Goal: Task Accomplishment & Management: Complete application form

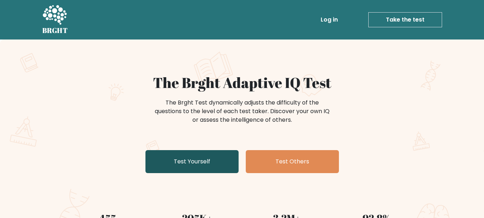
click at [213, 160] on link "Test Yourself" at bounding box center [192, 161] width 93 height 23
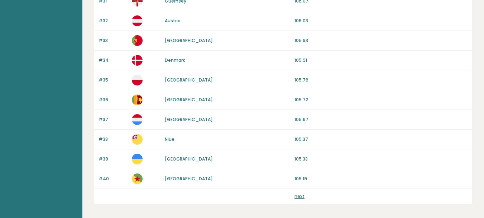
scroll to position [714, 0]
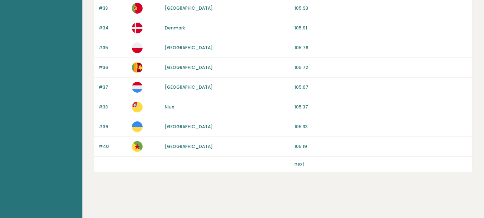
click at [304, 161] on div "next" at bounding box center [382, 164] width 174 height 6
click at [300, 162] on link "next" at bounding box center [300, 164] width 10 height 6
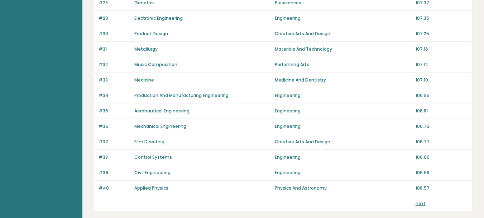
scroll to position [542, 0]
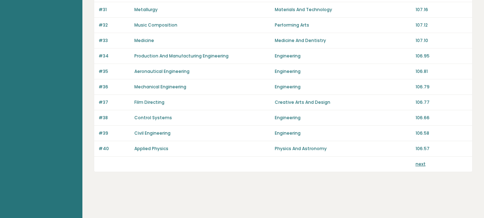
click at [419, 162] on link "next" at bounding box center [421, 164] width 10 height 6
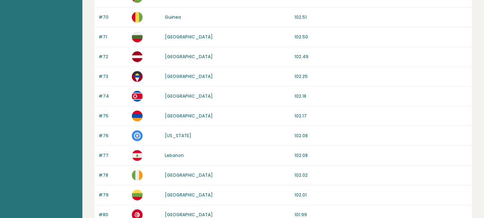
scroll to position [681, 0]
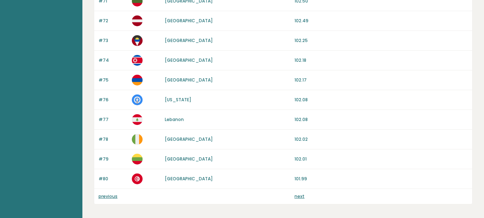
click at [299, 198] on link "next" at bounding box center [300, 196] width 10 height 6
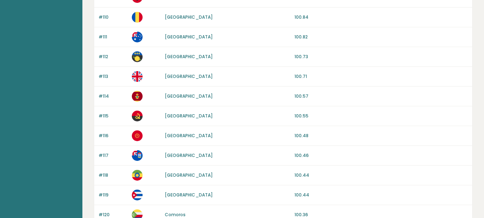
scroll to position [681, 0]
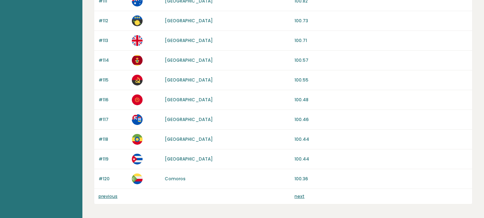
click at [303, 195] on link "next" at bounding box center [300, 196] width 10 height 6
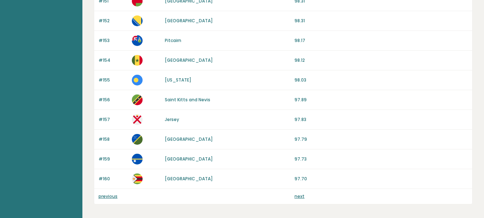
scroll to position [714, 0]
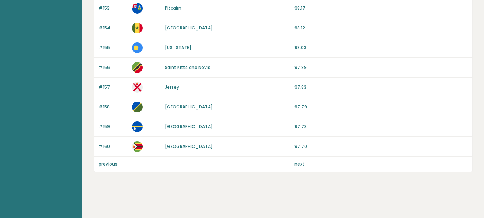
click at [301, 164] on link "next" at bounding box center [300, 164] width 10 height 6
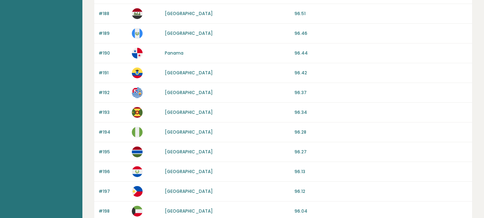
scroll to position [646, 0]
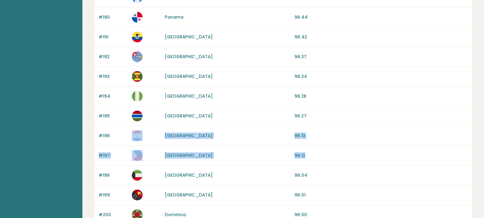
drag, startPoint x: 318, startPoint y: 156, endPoint x: 128, endPoint y: 138, distance: 191.6
click at [332, 155] on p "96.12" at bounding box center [382, 155] width 174 height 6
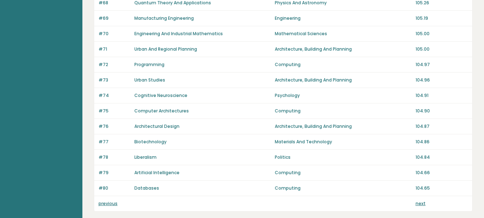
scroll to position [538, 0]
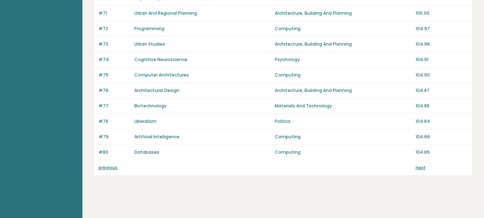
click at [416, 166] on link "next" at bounding box center [421, 167] width 10 height 6
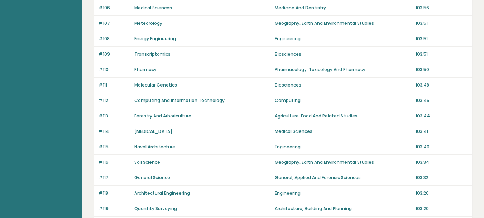
scroll to position [502, 0]
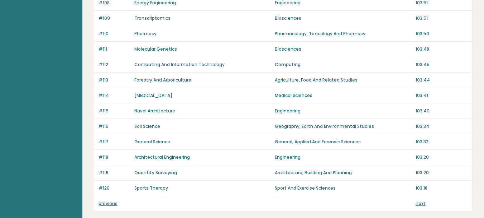
click at [423, 204] on link "next" at bounding box center [421, 203] width 10 height 6
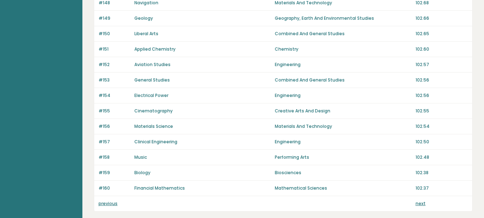
scroll to position [538, 0]
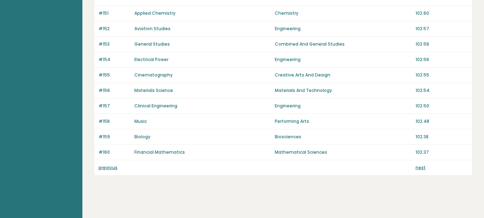
click at [422, 165] on link "next" at bounding box center [421, 167] width 10 height 6
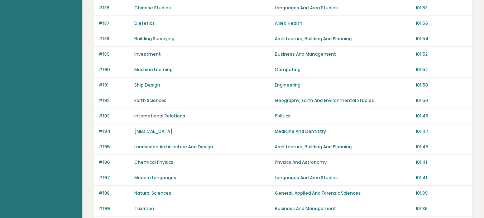
scroll to position [502, 0]
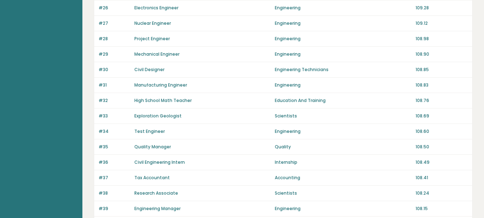
scroll to position [502, 0]
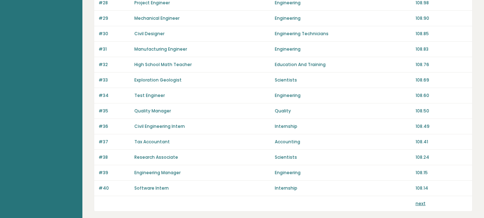
click at [423, 202] on link "next" at bounding box center [421, 203] width 10 height 6
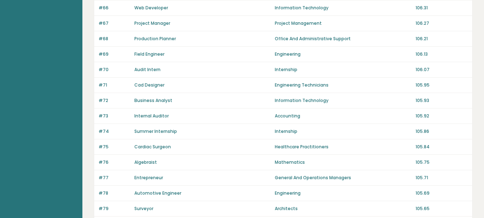
scroll to position [502, 0]
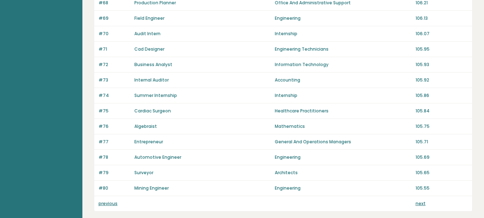
click at [419, 204] on link "next" at bounding box center [421, 203] width 10 height 6
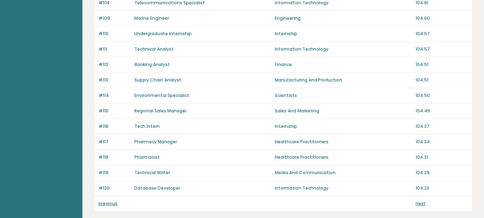
scroll to position [538, 0]
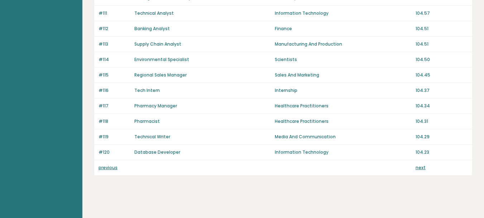
click at [423, 167] on link "next" at bounding box center [421, 167] width 10 height 6
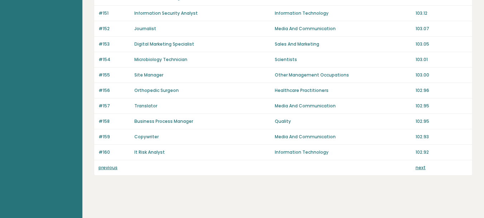
scroll to position [542, 0]
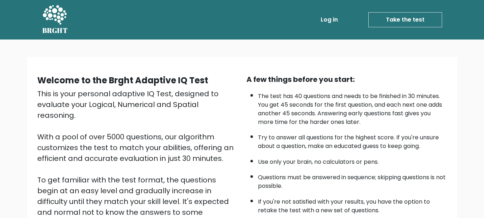
scroll to position [36, 0]
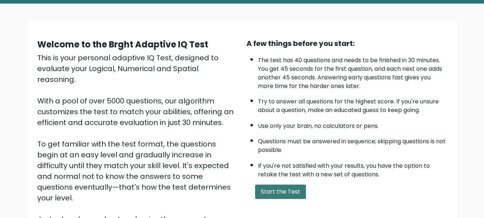
click at [289, 189] on button "Start the Test" at bounding box center [280, 191] width 51 height 14
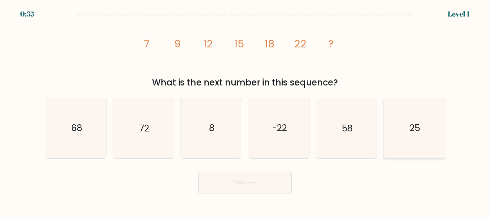
click at [393, 128] on icon "25" at bounding box center [414, 128] width 60 height 60
click at [245, 111] on input "f. 25" at bounding box center [245, 110] width 0 height 2
radio input "true"
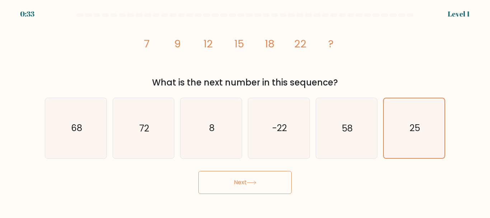
click at [270, 181] on button "Next" at bounding box center [244, 182] width 93 height 23
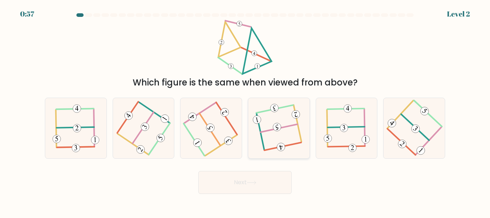
click at [270, 110] on 114 at bounding box center [274, 109] width 37 height 8
click at [245, 110] on input "d." at bounding box center [245, 110] width 0 height 2
radio input "true"
click at [232, 176] on button "Next" at bounding box center [244, 182] width 93 height 23
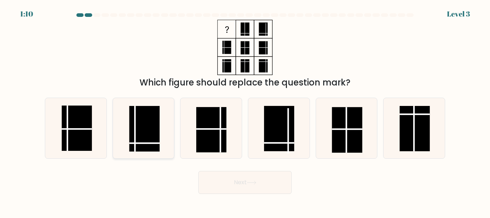
click at [148, 131] on rect at bounding box center [144, 128] width 30 height 45
click at [245, 111] on input "b." at bounding box center [245, 110] width 0 height 2
radio input "true"
click at [221, 174] on button "Next" at bounding box center [244, 182] width 93 height 23
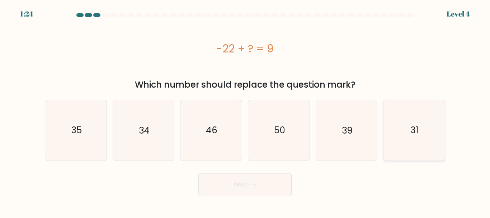
click at [407, 123] on icon "31" at bounding box center [414, 130] width 60 height 60
click at [245, 111] on input "f. 31" at bounding box center [245, 110] width 0 height 2
radio input "true"
click at [268, 175] on button "Next" at bounding box center [244, 184] width 93 height 23
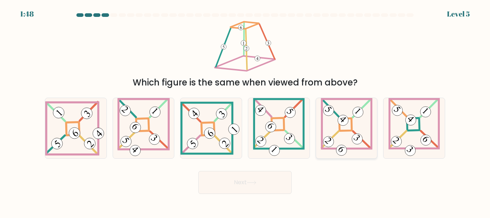
click at [345, 128] on icon at bounding box center [347, 128] width 52 height 60
click at [245, 111] on input "e." at bounding box center [245, 110] width 0 height 2
radio input "true"
click at [151, 127] on icon at bounding box center [143, 128] width 52 height 60
click at [245, 111] on input "b." at bounding box center [245, 110] width 0 height 2
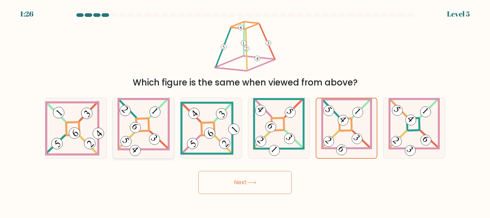
radio input "true"
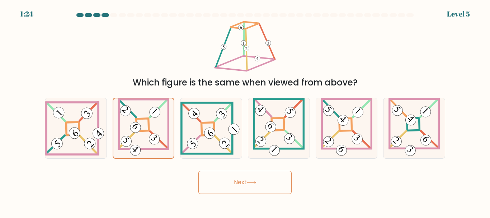
click at [226, 181] on button "Next" at bounding box center [244, 182] width 93 height 23
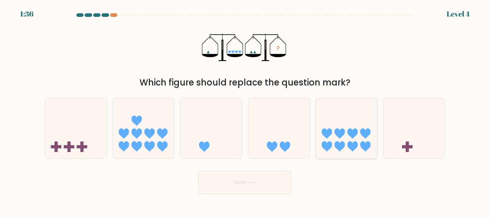
click at [341, 134] on icon at bounding box center [339, 133] width 10 height 10
click at [245, 111] on input "e." at bounding box center [245, 110] width 0 height 2
radio input "true"
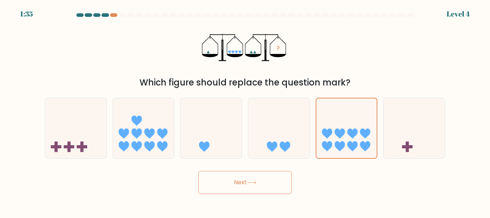
click at [263, 187] on button "Next" at bounding box center [244, 182] width 93 height 23
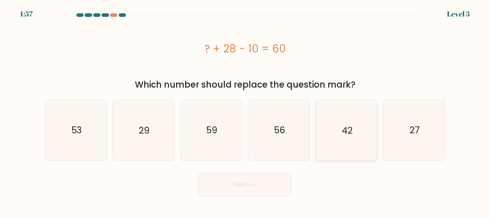
click at [336, 133] on icon "42" at bounding box center [346, 130] width 60 height 60
click at [245, 111] on input "e. 42" at bounding box center [245, 110] width 0 height 2
radio input "true"
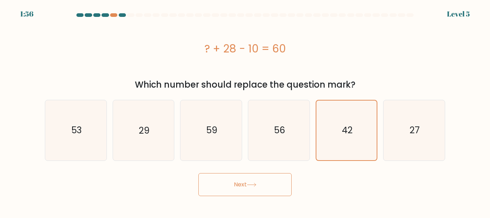
click at [269, 181] on button "Next" at bounding box center [244, 184] width 93 height 23
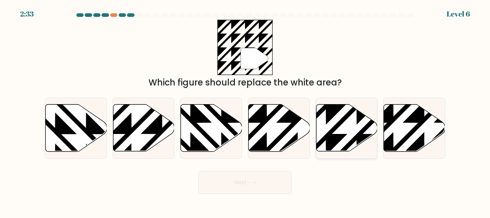
click at [354, 134] on icon at bounding box center [346, 127] width 61 height 47
click at [245, 111] on input "e." at bounding box center [245, 110] width 0 height 2
radio input "true"
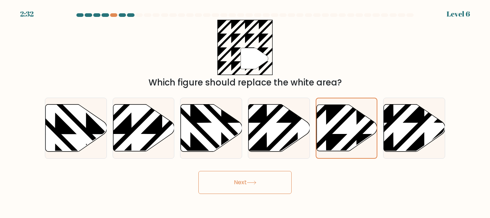
click at [220, 180] on button "Next" at bounding box center [244, 182] width 93 height 23
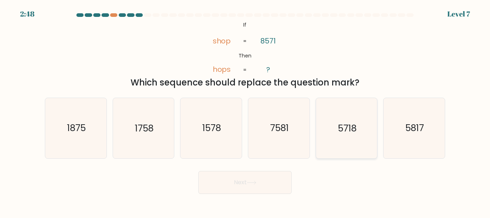
click at [340, 121] on icon "5718" at bounding box center [346, 128] width 60 height 60
click at [245, 111] on input "e. 5718" at bounding box center [245, 110] width 0 height 2
radio input "true"
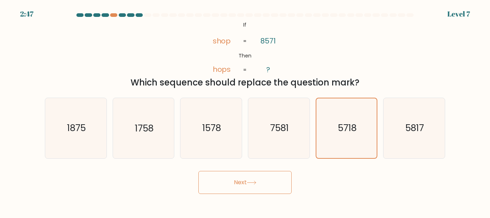
click at [255, 178] on button "Next" at bounding box center [244, 182] width 93 height 23
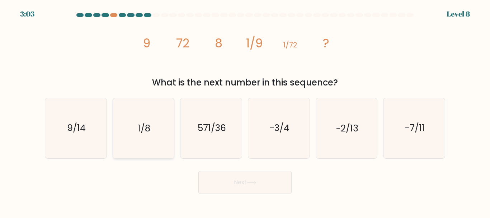
click at [147, 140] on icon "1/8" at bounding box center [143, 128] width 60 height 60
click at [245, 111] on input "b. 1/8" at bounding box center [245, 110] width 0 height 2
radio input "true"
click at [247, 184] on button "Next" at bounding box center [244, 182] width 93 height 23
click at [151, 138] on icon "1/8" at bounding box center [143, 127] width 59 height 59
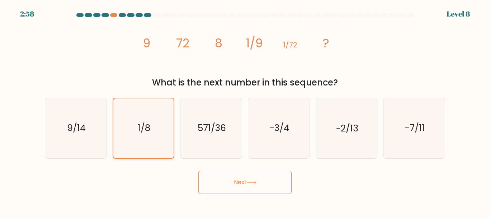
click at [245, 111] on input "b. 1/8" at bounding box center [245, 110] width 0 height 2
click at [242, 183] on button "Next" at bounding box center [244, 182] width 93 height 23
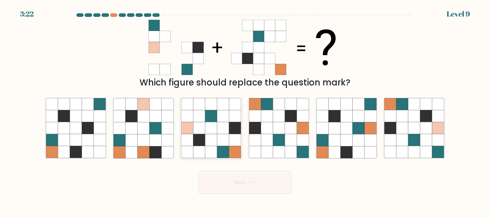
click at [207, 127] on icon at bounding box center [211, 128] width 12 height 12
click at [245, 111] on input "c." at bounding box center [245, 110] width 0 height 2
radio input "true"
click at [224, 180] on button "Next" at bounding box center [244, 182] width 93 height 23
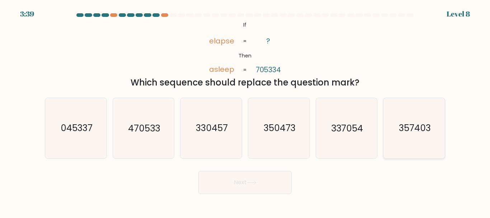
click at [403, 131] on text "357403" at bounding box center [415, 128] width 32 height 13
click at [245, 111] on input "f. 357403" at bounding box center [245, 110] width 0 height 2
radio input "true"
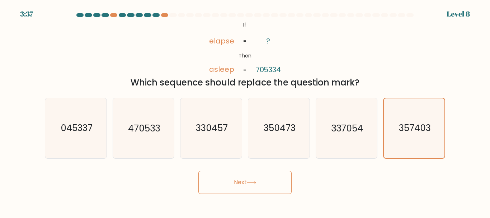
click at [252, 188] on button "Next" at bounding box center [244, 182] width 93 height 23
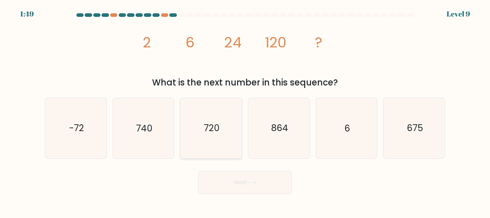
click at [202, 133] on icon "720" at bounding box center [211, 128] width 60 height 60
click at [245, 111] on input "c. 720" at bounding box center [245, 110] width 0 height 2
radio input "true"
click at [236, 181] on button "Next" at bounding box center [244, 182] width 93 height 23
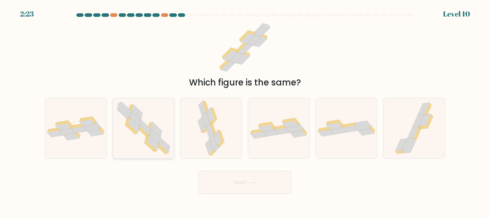
click at [145, 134] on icon at bounding box center [142, 132] width 13 height 10
click at [245, 111] on input "b." at bounding box center [245, 110] width 0 height 2
radio input "true"
click at [225, 183] on button "Next" at bounding box center [244, 182] width 93 height 23
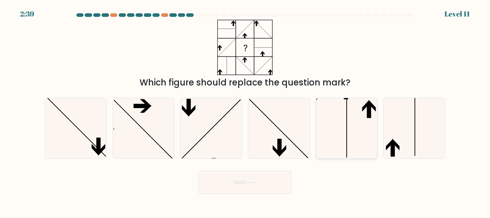
click at [355, 133] on icon at bounding box center [346, 128] width 60 height 60
click at [245, 111] on input "e." at bounding box center [245, 110] width 0 height 2
radio input "true"
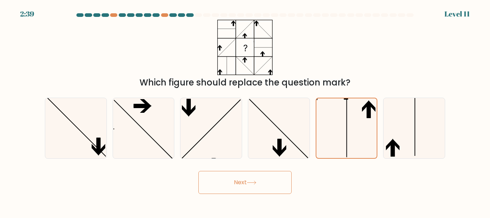
click at [265, 183] on button "Next" at bounding box center [244, 182] width 93 height 23
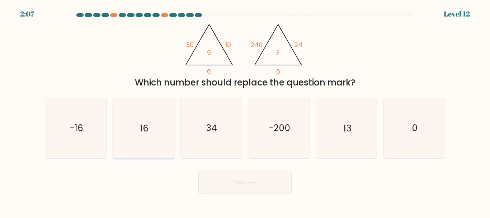
click at [168, 140] on icon "16" at bounding box center [143, 128] width 60 height 60
click at [245, 111] on input "b. 16" at bounding box center [245, 110] width 0 height 2
radio input "true"
click at [234, 176] on button "Next" at bounding box center [244, 182] width 93 height 23
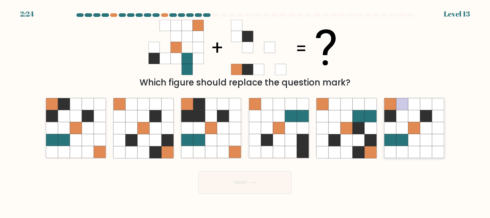
click at [410, 139] on icon at bounding box center [414, 140] width 12 height 12
click at [245, 111] on input "f." at bounding box center [245, 110] width 0 height 2
radio input "true"
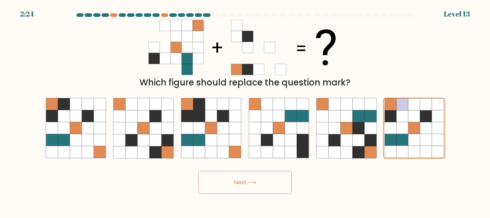
click at [269, 191] on button "Next" at bounding box center [244, 182] width 93 height 23
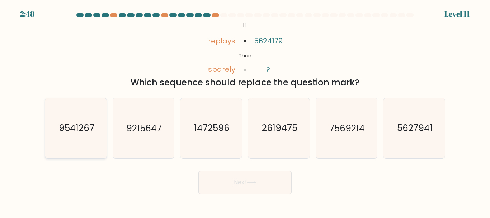
click at [68, 139] on icon "9541267" at bounding box center [76, 128] width 60 height 60
click at [245, 111] on input "a. 9541267" at bounding box center [245, 110] width 0 height 2
radio input "true"
click at [221, 180] on button "Next" at bounding box center [244, 182] width 93 height 23
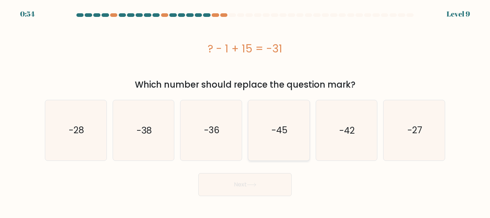
click at [273, 134] on text "-45" at bounding box center [279, 130] width 16 height 13
click at [245, 111] on input "d. -45" at bounding box center [245, 110] width 0 height 2
radio input "true"
click at [236, 188] on button "Next" at bounding box center [244, 184] width 93 height 23
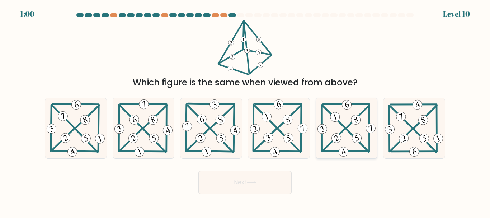
click at [340, 140] on 705 at bounding box center [336, 138] width 12 height 12
click at [245, 111] on input "e." at bounding box center [245, 110] width 0 height 2
radio input "true"
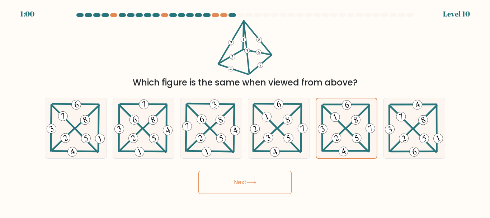
click at [252, 182] on icon at bounding box center [252, 182] width 10 height 4
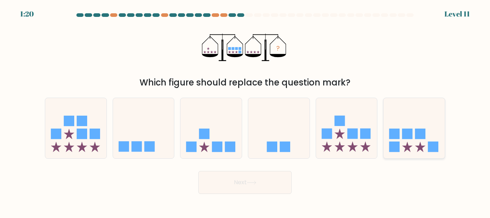
click at [410, 141] on icon at bounding box center [413, 128] width 61 height 51
click at [245, 111] on input "f." at bounding box center [245, 110] width 0 height 2
radio input "true"
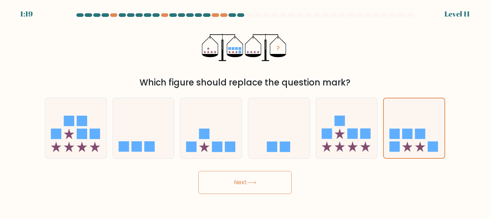
click at [272, 188] on button "Next" at bounding box center [244, 182] width 93 height 23
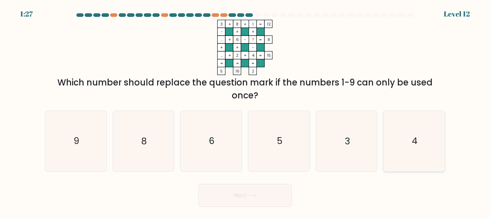
click at [391, 134] on icon "4" at bounding box center [414, 141] width 60 height 60
click at [245, 111] on input "f. 4" at bounding box center [245, 110] width 0 height 2
radio input "true"
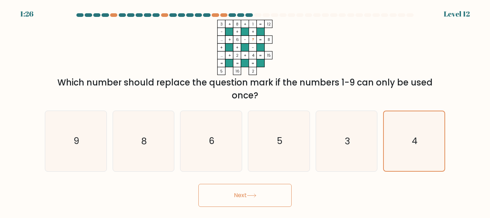
click at [261, 199] on button "Next" at bounding box center [244, 195] width 93 height 23
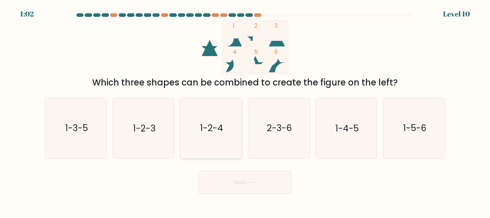
click at [207, 127] on text "1-2-4" at bounding box center [211, 128] width 23 height 13
click at [245, 111] on input "c. 1-2-4" at bounding box center [245, 110] width 0 height 2
radio input "true"
click at [240, 182] on button "Next" at bounding box center [244, 182] width 93 height 23
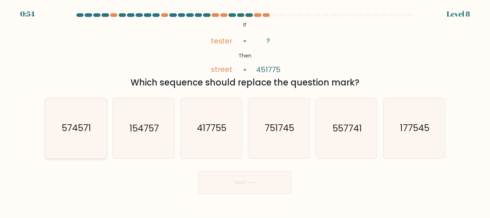
click at [72, 133] on text "574571" at bounding box center [76, 128] width 29 height 13
click at [245, 111] on input "a. 574571" at bounding box center [245, 110] width 0 height 2
radio input "true"
click at [240, 188] on button "Next" at bounding box center [244, 182] width 93 height 23
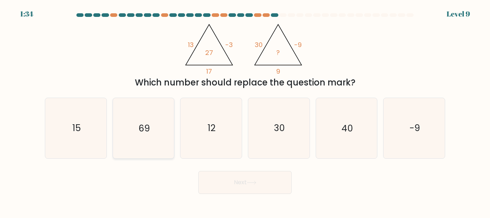
click at [138, 134] on icon "69" at bounding box center [143, 128] width 60 height 60
click at [245, 111] on input "b. 69" at bounding box center [245, 110] width 0 height 2
radio input "true"
click at [241, 183] on button "Next" at bounding box center [244, 182] width 93 height 23
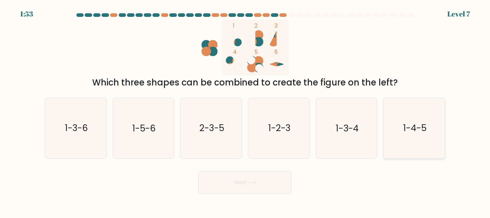
click at [417, 126] on text "1-4-5" at bounding box center [414, 128] width 23 height 13
click at [245, 111] on input "f. 1-4-5" at bounding box center [245, 110] width 0 height 2
radio input "true"
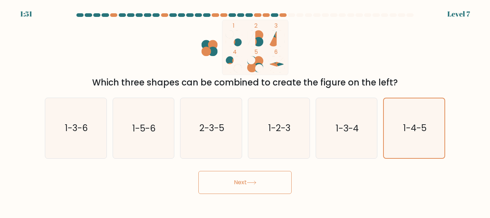
click at [243, 185] on button "Next" at bounding box center [244, 182] width 93 height 23
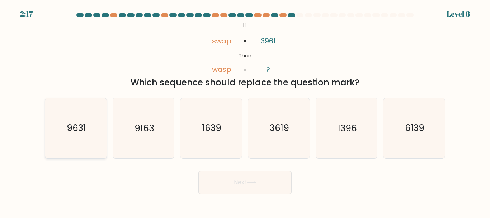
click at [89, 139] on icon "9631" at bounding box center [76, 128] width 60 height 60
click at [245, 111] on input "a. 9631" at bounding box center [245, 110] width 0 height 2
radio input "true"
click at [235, 186] on button "Next" at bounding box center [244, 182] width 93 height 23
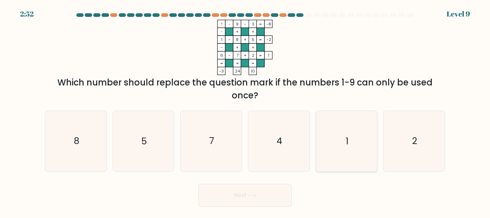
click at [342, 136] on icon "1" at bounding box center [346, 141] width 60 height 60
click at [245, 111] on input "e. 1" at bounding box center [245, 110] width 0 height 2
radio input "true"
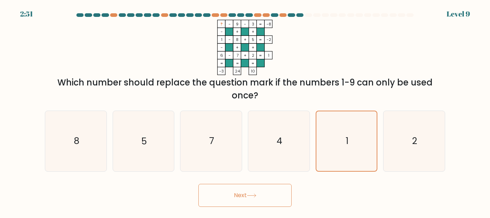
click at [256, 198] on button "Next" at bounding box center [244, 195] width 93 height 23
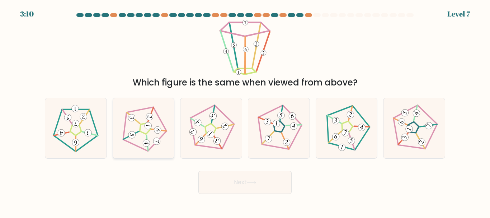
click at [140, 131] on 235 at bounding box center [146, 128] width 12 height 12
click at [245, 111] on input "b." at bounding box center [245, 110] width 0 height 2
radio input "true"
click at [232, 184] on button "Next" at bounding box center [244, 182] width 93 height 23
click at [236, 185] on button "Next" at bounding box center [244, 182] width 93 height 23
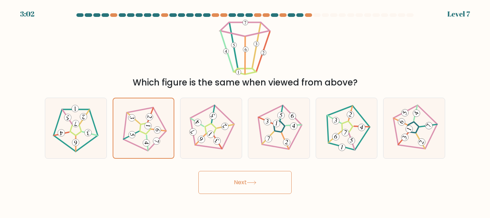
click at [231, 183] on button "Next" at bounding box center [244, 182] width 93 height 23
click at [152, 138] on icon at bounding box center [143, 127] width 47 height 47
click at [245, 111] on input "b." at bounding box center [245, 110] width 0 height 2
click at [220, 174] on button "Next" at bounding box center [244, 182] width 93 height 23
click at [237, 180] on button "Next" at bounding box center [244, 182] width 93 height 23
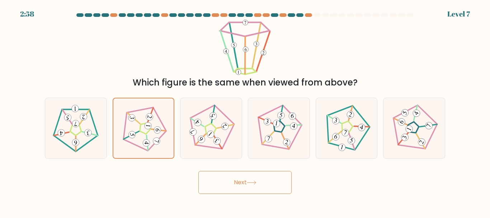
click at [237, 180] on button "Next" at bounding box center [244, 182] width 93 height 23
click at [153, 144] on 234 at bounding box center [145, 128] width 47 height 48
click at [245, 111] on input "b." at bounding box center [245, 110] width 0 height 2
click at [242, 178] on button "Next" at bounding box center [244, 182] width 93 height 23
click at [242, 177] on button "Next" at bounding box center [244, 182] width 93 height 23
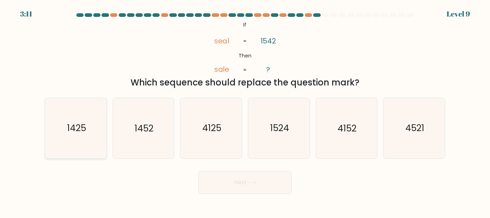
click at [80, 138] on icon "1425" at bounding box center [76, 128] width 60 height 60
click at [245, 111] on input "a. 1425" at bounding box center [245, 110] width 0 height 2
radio input "true"
click at [241, 183] on button "Next" at bounding box center [244, 182] width 93 height 23
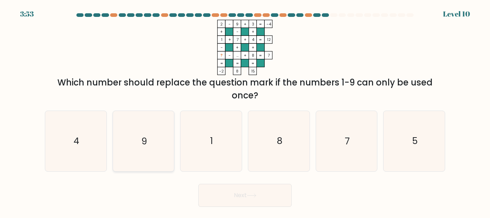
click at [156, 131] on icon "9" at bounding box center [143, 141] width 60 height 60
click at [245, 111] on input "b. 9" at bounding box center [245, 110] width 0 height 2
radio input "true"
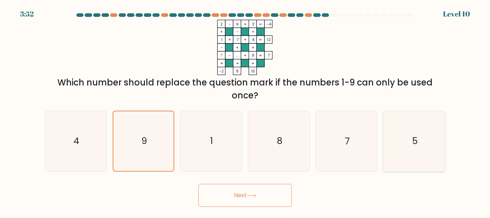
click at [411, 145] on icon "5" at bounding box center [414, 141] width 60 height 60
click at [245, 111] on input "f. 5" at bounding box center [245, 110] width 0 height 2
radio input "true"
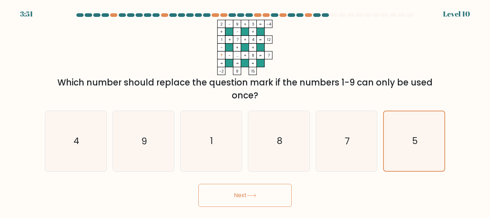
click at [263, 207] on body "3:51 Level 10" at bounding box center [245, 109] width 490 height 218
click at [262, 200] on button "Next" at bounding box center [244, 195] width 93 height 23
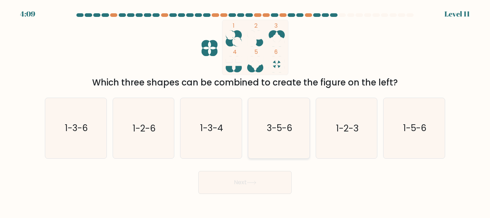
click at [281, 127] on text "3-5-6" at bounding box center [278, 128] width 25 height 13
click at [245, 111] on input "d. 3-5-6" at bounding box center [245, 110] width 0 height 2
radio input "true"
click at [241, 182] on button "Next" at bounding box center [244, 182] width 93 height 23
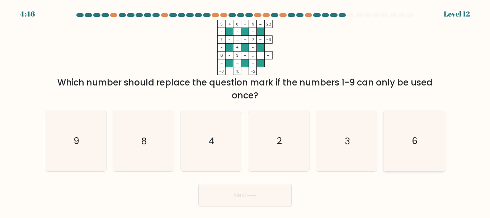
click at [395, 126] on icon "6" at bounding box center [414, 141] width 60 height 60
click at [245, 111] on input "f. 6" at bounding box center [245, 110] width 0 height 2
radio input "true"
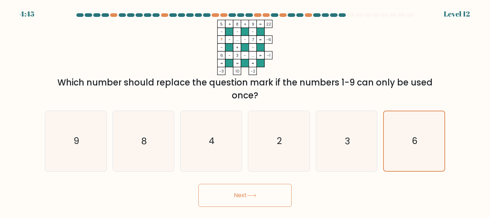
click at [221, 198] on button "Next" at bounding box center [244, 195] width 93 height 23
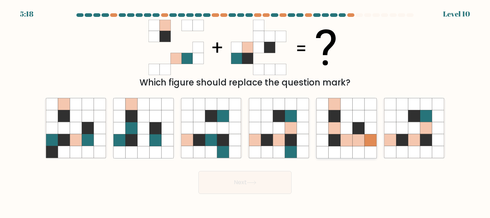
click at [341, 151] on icon at bounding box center [346, 152] width 12 height 12
click at [245, 111] on input "e." at bounding box center [245, 110] width 0 height 2
radio input "true"
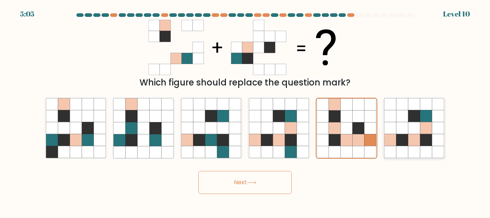
click at [395, 135] on icon at bounding box center [390, 140] width 12 height 12
click at [245, 111] on input "f." at bounding box center [245, 110] width 0 height 2
radio input "true"
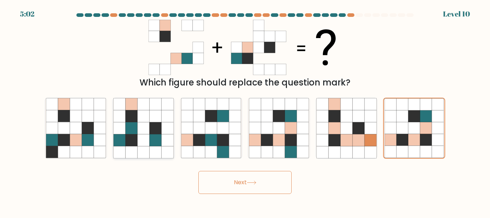
click at [123, 128] on icon at bounding box center [120, 128] width 12 height 12
click at [245, 111] on input "b." at bounding box center [245, 110] width 0 height 2
radio input "true"
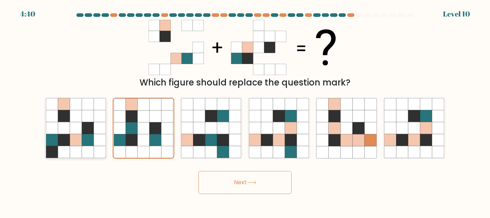
click at [62, 137] on icon at bounding box center [64, 140] width 12 height 12
click at [245, 111] on input "a." at bounding box center [245, 110] width 0 height 2
radio input "true"
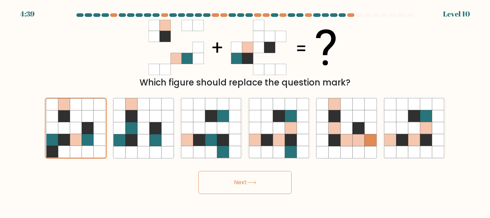
click at [275, 189] on button "Next" at bounding box center [244, 182] width 93 height 23
click at [238, 183] on button "Next" at bounding box center [244, 182] width 93 height 23
click at [97, 138] on icon at bounding box center [100, 140] width 12 height 12
click at [245, 111] on input "a." at bounding box center [245, 110] width 0 height 2
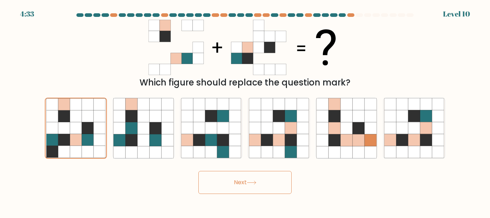
click at [241, 186] on button "Next" at bounding box center [244, 182] width 93 height 23
click at [86, 125] on icon at bounding box center [88, 128] width 12 height 12
click at [245, 111] on input "a." at bounding box center [245, 110] width 0 height 2
click at [269, 177] on button "Next" at bounding box center [244, 182] width 93 height 23
click at [259, 181] on button "Next" at bounding box center [244, 182] width 93 height 23
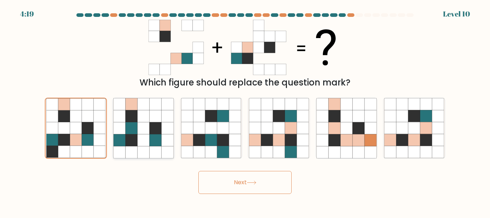
click at [163, 141] on icon at bounding box center [167, 140] width 12 height 12
click at [245, 111] on input "b." at bounding box center [245, 110] width 0 height 2
radio input "true"
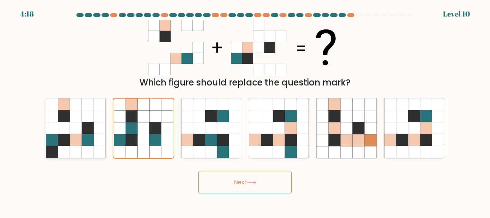
click at [72, 135] on icon at bounding box center [76, 140] width 12 height 12
click at [245, 111] on input "a." at bounding box center [245, 110] width 0 height 2
radio input "true"
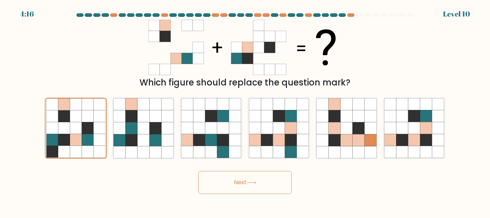
click at [244, 180] on button "Next" at bounding box center [244, 182] width 93 height 23
click at [368, 172] on div "Next" at bounding box center [245, 180] width 409 height 27
click at [250, 180] on icon at bounding box center [252, 182] width 10 height 4
click at [365, 14] on div at bounding box center [367, 15] width 7 height 4
click at [256, 179] on button "Next" at bounding box center [244, 182] width 93 height 23
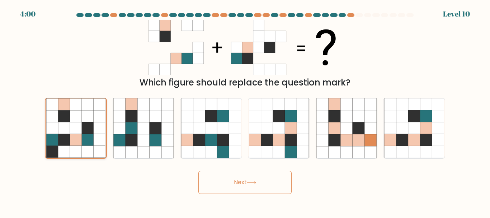
click at [71, 134] on icon at bounding box center [76, 140] width 12 height 12
click at [245, 111] on input "a." at bounding box center [245, 110] width 0 height 2
click at [120, 150] on icon at bounding box center [120, 152] width 12 height 12
click at [245, 111] on input "b." at bounding box center [245, 110] width 0 height 2
radio input "true"
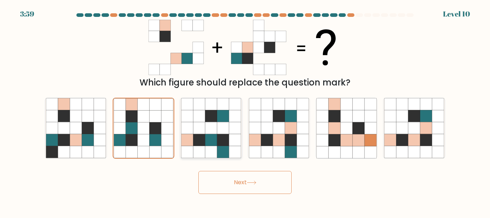
click at [194, 141] on icon at bounding box center [199, 140] width 12 height 12
click at [245, 111] on input "c." at bounding box center [245, 110] width 0 height 2
radio input "true"
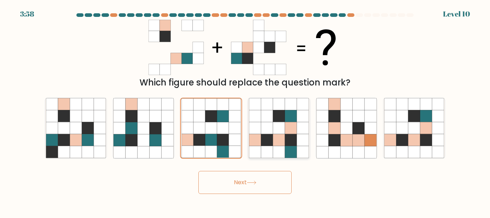
click at [251, 139] on icon at bounding box center [255, 140] width 12 height 12
click at [245, 111] on input "d." at bounding box center [245, 110] width 0 height 2
radio input "true"
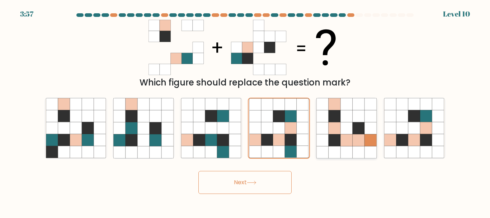
click at [368, 139] on icon at bounding box center [370, 140] width 12 height 12
click at [245, 111] on input "e." at bounding box center [245, 110] width 0 height 2
radio input "true"
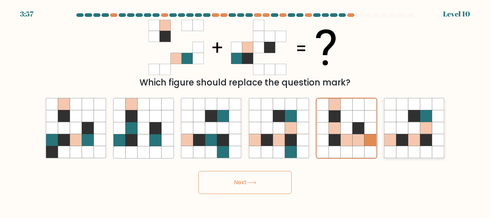
click at [405, 140] on icon at bounding box center [402, 140] width 12 height 12
click at [245, 111] on input "f." at bounding box center [245, 110] width 0 height 2
radio input "true"
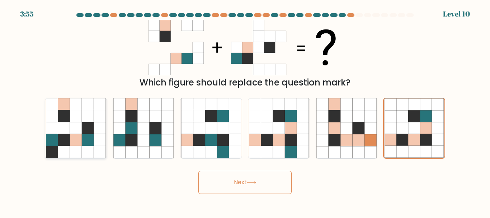
click at [60, 129] on icon at bounding box center [64, 128] width 12 height 12
click at [245, 111] on input "a." at bounding box center [245, 110] width 0 height 2
radio input "true"
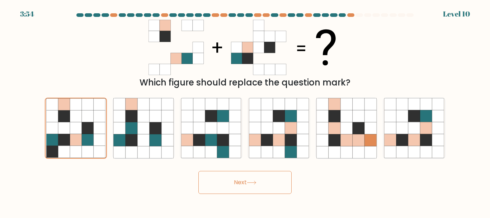
click at [232, 185] on button "Next" at bounding box center [244, 182] width 93 height 23
click at [277, 182] on button "Next" at bounding box center [244, 182] width 93 height 23
click at [92, 128] on icon at bounding box center [88, 128] width 12 height 12
click at [245, 111] on input "a." at bounding box center [245, 110] width 0 height 2
radio input "true"
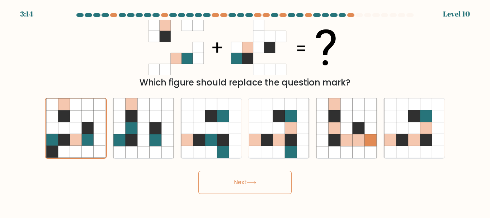
click at [224, 181] on button "Next" at bounding box center [244, 182] width 93 height 23
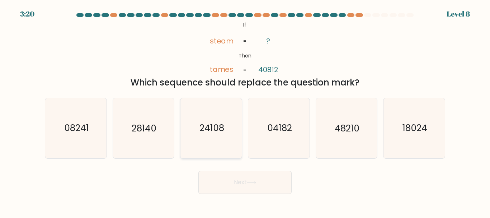
click at [225, 120] on icon "24108" at bounding box center [211, 128] width 60 height 60
click at [245, 111] on input "c. 24108" at bounding box center [245, 110] width 0 height 2
radio input "true"
click at [246, 185] on button "Next" at bounding box center [244, 182] width 93 height 23
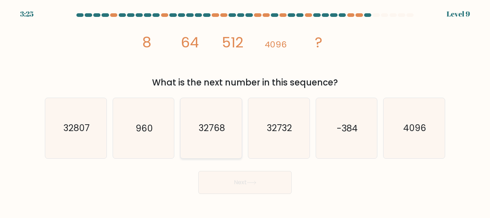
click at [220, 133] on text "32768" at bounding box center [212, 128] width 26 height 13
click at [245, 111] on input "c. 32768" at bounding box center [245, 110] width 0 height 2
radio input "true"
click at [251, 183] on icon at bounding box center [252, 182] width 10 height 4
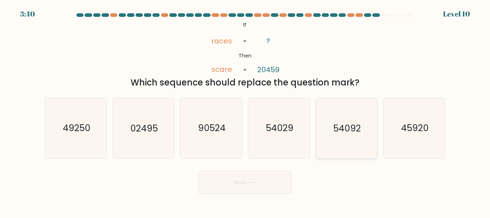
click at [350, 131] on text "54092" at bounding box center [347, 128] width 28 height 13
click at [245, 111] on input "e. 54092" at bounding box center [245, 110] width 0 height 2
radio input "true"
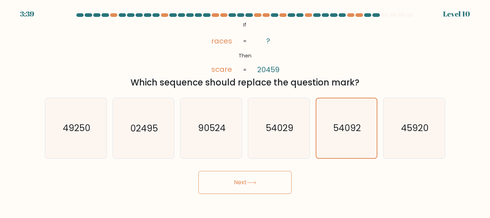
click at [257, 184] on button "Next" at bounding box center [244, 182] width 93 height 23
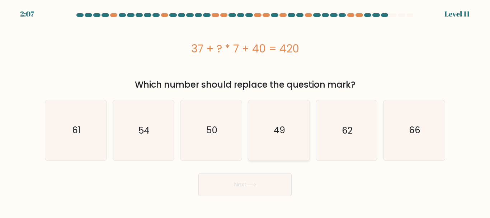
click at [282, 128] on text "49" at bounding box center [279, 130] width 11 height 13
click at [245, 111] on input "d. 49" at bounding box center [245, 110] width 0 height 2
radio input "true"
click at [240, 178] on button "Next" at bounding box center [244, 184] width 93 height 23
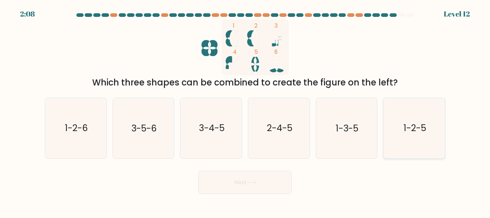
click at [425, 135] on icon "1-2-5" at bounding box center [414, 128] width 60 height 60
click at [245, 111] on input "f. 1-2-5" at bounding box center [245, 110] width 0 height 2
radio input "true"
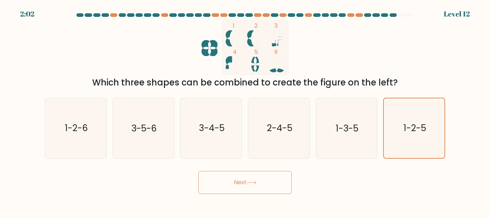
click at [250, 178] on button "Next" at bounding box center [244, 182] width 93 height 23
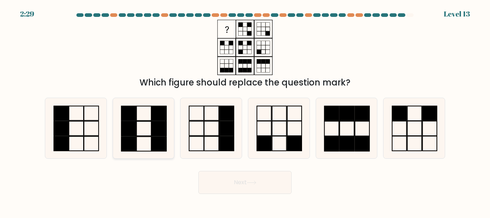
click at [142, 119] on icon at bounding box center [143, 128] width 60 height 60
click at [245, 111] on input "b." at bounding box center [245, 110] width 0 height 2
radio input "true"
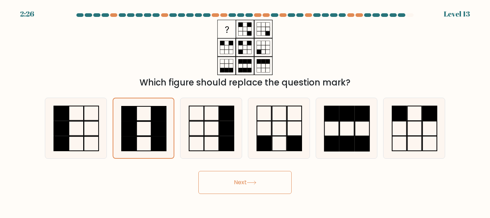
click at [264, 180] on button "Next" at bounding box center [244, 182] width 93 height 23
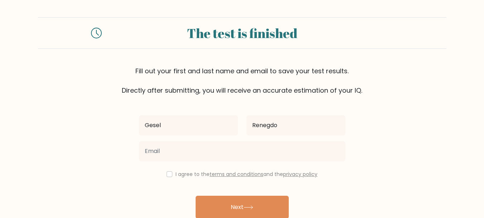
click at [271, 126] on input "Renegdo" at bounding box center [296, 125] width 99 height 20
type input "Renegado"
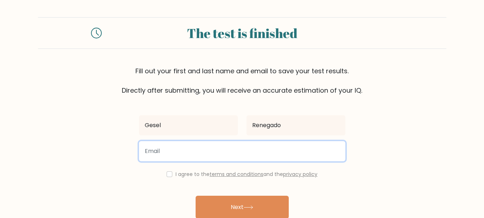
click at [175, 158] on input "email" at bounding box center [242, 151] width 207 height 20
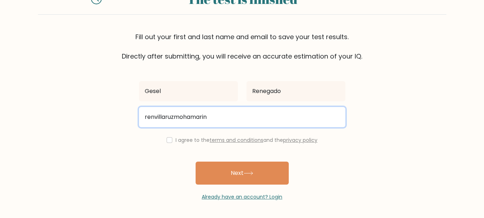
drag, startPoint x: 214, startPoint y: 119, endPoint x: 132, endPoint y: 119, distance: 82.5
click at [132, 119] on form "The test is finished Fill out your first and last name and email to save your t…" at bounding box center [242, 91] width 484 height 217
type input "[EMAIL_ADDRESS][DOMAIN_NAME]"
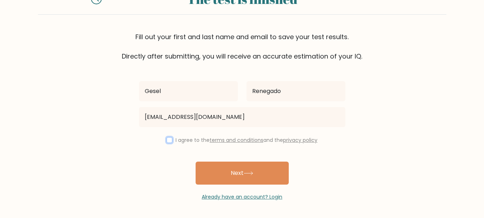
click at [169, 140] on input "checkbox" at bounding box center [170, 140] width 6 height 6
checkbox input "true"
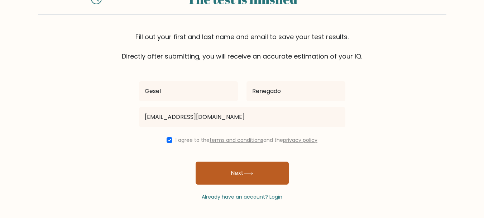
click at [224, 171] on button "Next" at bounding box center [242, 172] width 93 height 23
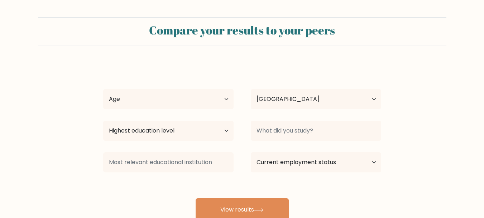
select select "PH"
click at [194, 103] on select "Age Under 18 years old 18-24 years old 25-34 years old 35-44 years old 45-54 ye…" at bounding box center [168, 99] width 131 height 20
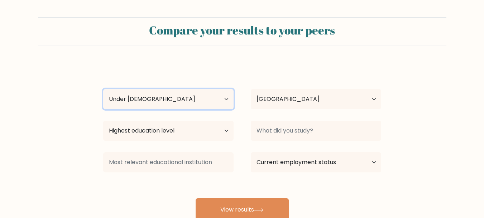
click at [103, 89] on select "Age Under 18 years old 18-24 years old 25-34 years old 35-44 years old 45-54 ye…" at bounding box center [168, 99] width 131 height 20
click at [174, 98] on select "Age Under 18 years old 18-24 years old 25-34 years old 35-44 years old 45-54 ye…" at bounding box center [168, 99] width 131 height 20
select select "25_34"
click at [103, 89] on select "Age Under 18 years old 18-24 years old 25-34 years old 35-44 years old 45-54 ye…" at bounding box center [168, 99] width 131 height 20
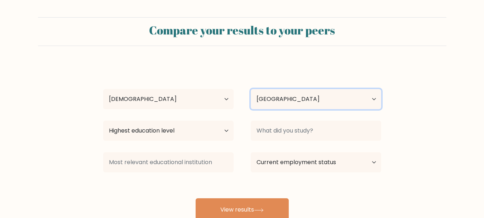
click at [294, 102] on select "Country Afghanistan Albania Algeria American Samoa Andorra Angola Anguilla Anta…" at bounding box center [316, 99] width 131 height 20
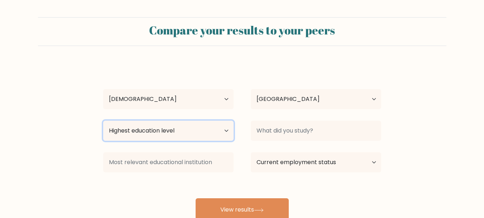
click at [180, 124] on select "Highest education level No schooling Primary Lower Secondary Upper Secondary Oc…" at bounding box center [168, 130] width 131 height 20
click at [103, 120] on select "Highest education level No schooling Primary Lower Secondary Upper Secondary Oc…" at bounding box center [168, 130] width 131 height 20
click at [145, 125] on select "Highest education level No schooling Primary Lower Secondary Upper Secondary Oc…" at bounding box center [168, 130] width 131 height 20
select select "bachelors_degree"
click at [103, 120] on select "Highest education level No schooling Primary Lower Secondary Upper Secondary Oc…" at bounding box center [168, 130] width 131 height 20
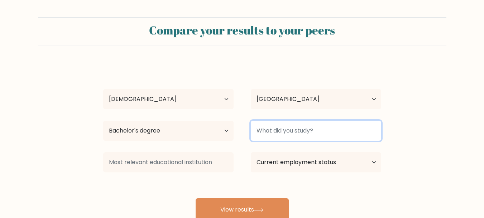
click at [296, 132] on input at bounding box center [316, 130] width 131 height 20
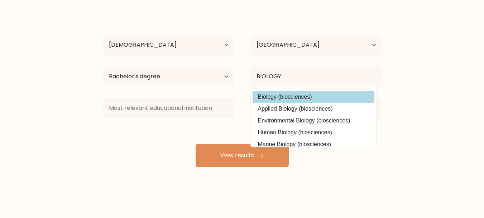
click at [297, 99] on option "Biology (biosciences)" at bounding box center [314, 96] width 122 height 11
type input "Biology"
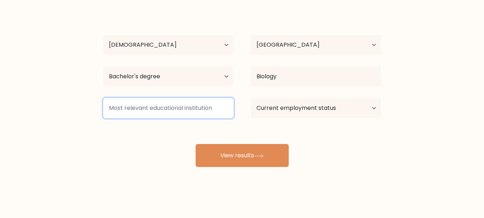
click at [127, 108] on input at bounding box center [168, 108] width 131 height 20
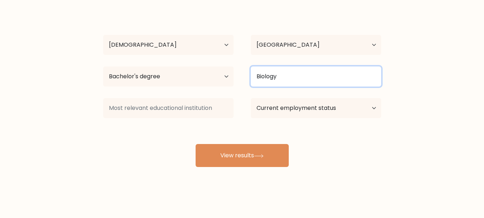
click at [292, 81] on input "Biology" at bounding box center [316, 76] width 131 height 20
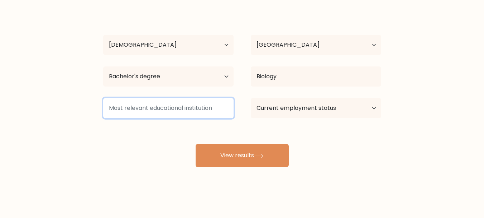
click at [190, 104] on input at bounding box center [168, 108] width 131 height 20
drag, startPoint x: 123, startPoint y: 106, endPoint x: 79, endPoint y: 109, distance: 44.6
click at [79, 110] on form "Compare your results to your peers Gesel Renegado Age Under 18 years old 18-24 …" at bounding box center [242, 65] width 484 height 204
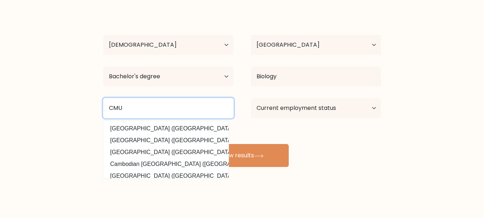
type input "CMU"
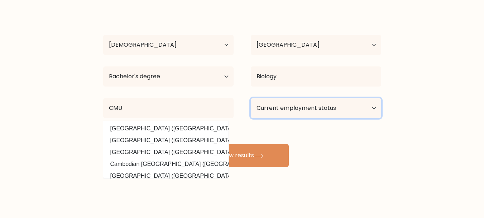
click at [313, 109] on select "Current employment status Employed Student Retired Other / prefer not to answer" at bounding box center [316, 108] width 131 height 20
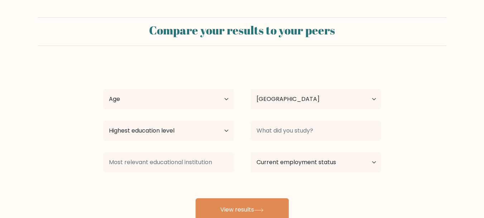
select select "PH"
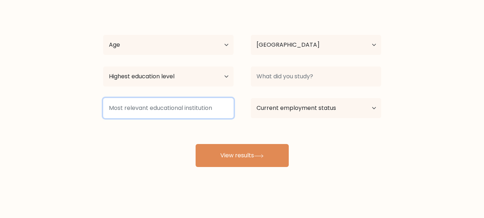
click at [155, 108] on input at bounding box center [168, 108] width 131 height 20
type input "CEBT"
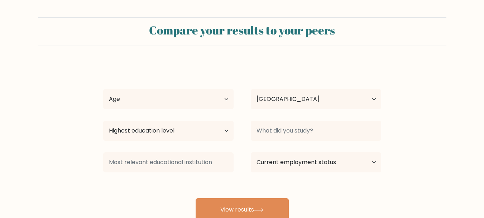
select select "PH"
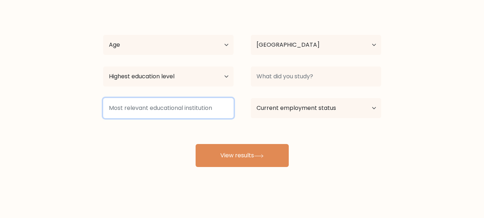
click at [155, 108] on input at bounding box center [168, 108] width 131 height 20
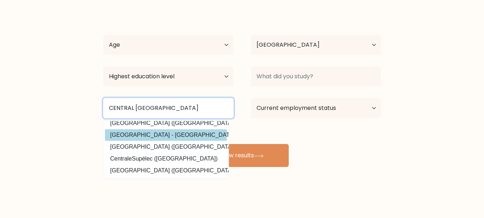
scroll to position [0, 0]
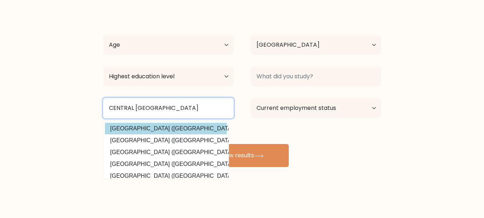
type input "CENTRAL [GEOGRAPHIC_DATA]"
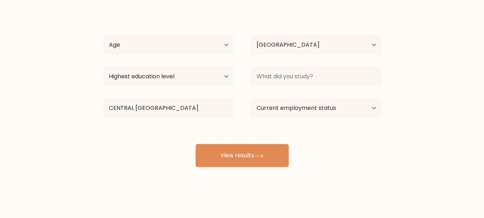
click at [175, 132] on div "[PERSON_NAME] Age Under [DEMOGRAPHIC_DATA] [DEMOGRAPHIC_DATA] [DEMOGRAPHIC_DATA…" at bounding box center [242, 88] width 287 height 158
click at [270, 106] on select "Current employment status Employed Student Retired Other / prefer not to answer" at bounding box center [316, 108] width 131 height 20
select select "employed"
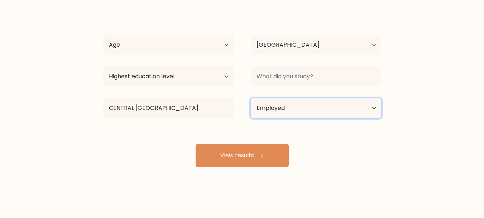
click at [251, 98] on select "Current employment status Employed Student Retired Other / prefer not to answer" at bounding box center [316, 108] width 131 height 20
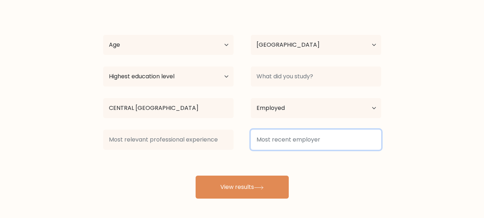
click at [288, 134] on input at bounding box center [316, 139] width 131 height 20
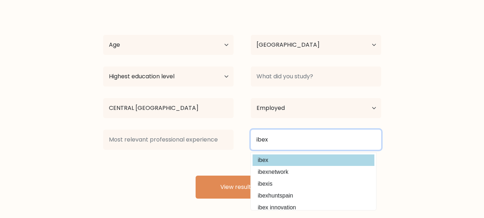
type input "ibex"
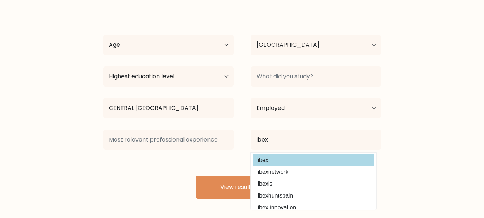
click at [301, 158] on div "[PERSON_NAME] Age Under [DEMOGRAPHIC_DATA] [DEMOGRAPHIC_DATA] [DEMOGRAPHIC_DATA…" at bounding box center [242, 103] width 287 height 189
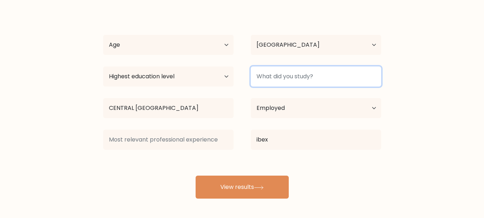
click at [297, 75] on input at bounding box center [316, 76] width 131 height 20
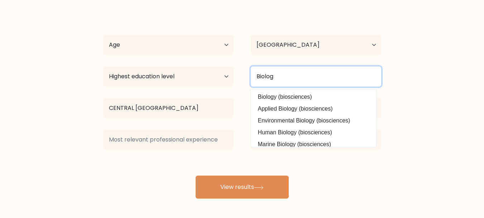
type input "Biology"
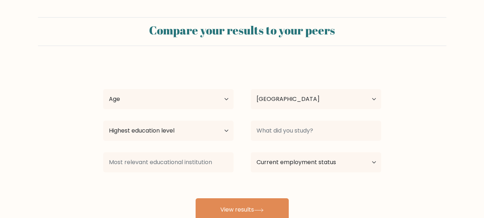
select select "PH"
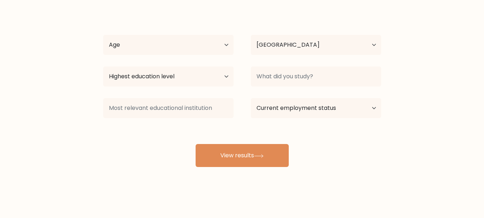
scroll to position [54, 0]
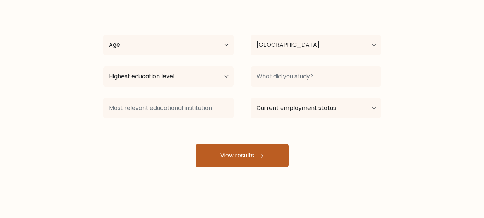
click at [240, 159] on button "View results" at bounding box center [242, 155] width 93 height 23
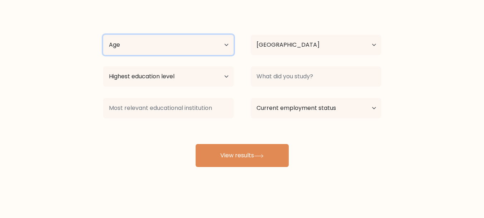
click at [216, 41] on select "Age Under 18 years old 18-24 years old 25-34 years old 35-44 years old 45-54 ye…" at bounding box center [168, 45] width 131 height 20
select select "25_34"
click at [103, 35] on select "Age Under 18 years old 18-24 years old 25-34 years old 35-44 years old 45-54 ye…" at bounding box center [168, 45] width 131 height 20
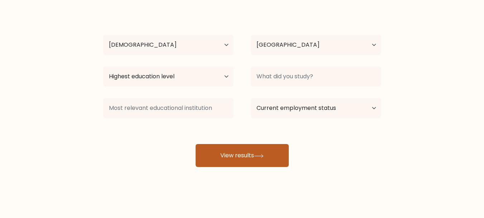
click at [229, 160] on button "View results" at bounding box center [242, 155] width 93 height 23
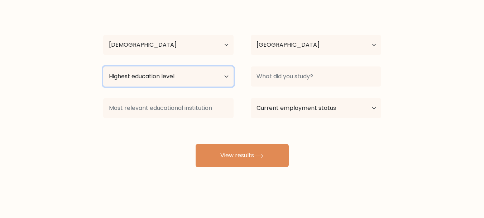
click at [209, 78] on select "Highest education level No schooling Primary Lower Secondary Upper Secondary Oc…" at bounding box center [168, 76] width 131 height 20
select select "bachelors_degree"
click at [103, 66] on select "Highest education level No schooling Primary Lower Secondary Upper Secondary Oc…" at bounding box center [168, 76] width 131 height 20
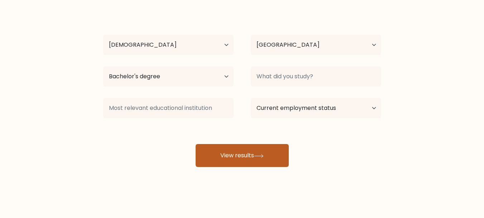
click at [213, 150] on button "View results" at bounding box center [242, 155] width 93 height 23
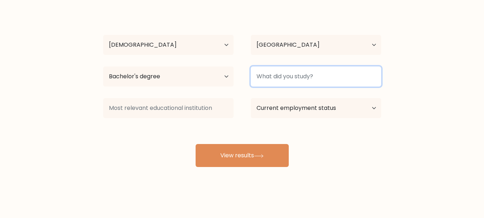
click at [283, 75] on input at bounding box center [316, 76] width 131 height 20
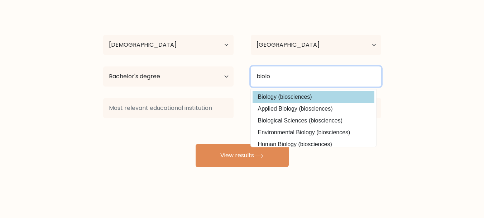
type input "biolo"
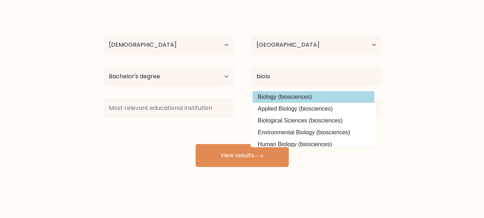
click at [290, 99] on div "Gesel Renegado Age Under 18 years old 18-24 years old 25-34 years old 35-44 yea…" at bounding box center [242, 88] width 287 height 158
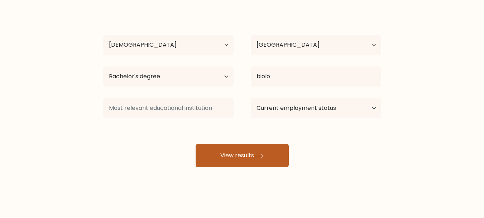
click at [252, 145] on button "View results" at bounding box center [242, 155] width 93 height 23
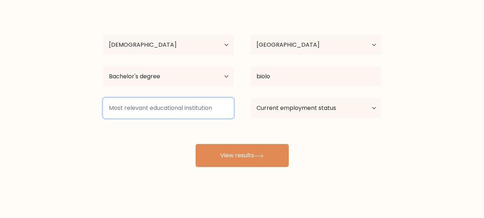
click at [205, 110] on input at bounding box center [168, 108] width 131 height 20
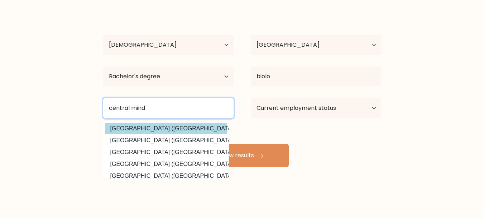
type input "central mind"
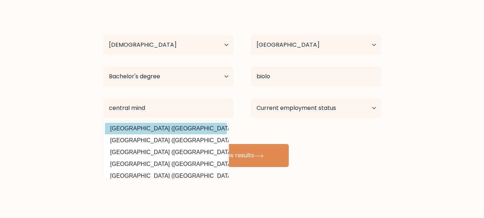
click at [200, 132] on div "Gesel Renegado Age Under 18 years old 18-24 years old 25-34 years old 35-44 yea…" at bounding box center [242, 88] width 287 height 158
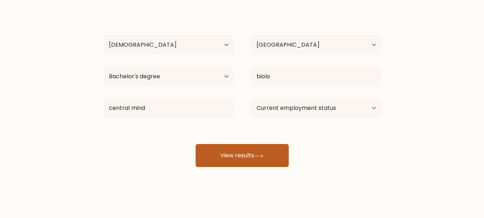
click at [232, 153] on button "View results" at bounding box center [242, 155] width 93 height 23
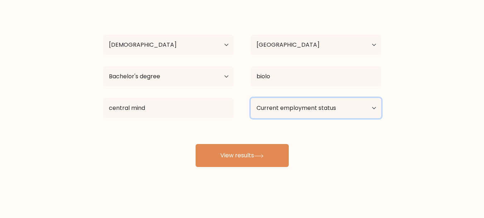
click at [326, 107] on select "Current employment status Employed Student Retired Other / prefer not to answer" at bounding box center [316, 108] width 131 height 20
select select "employed"
click at [251, 98] on select "Current employment status Employed Student Retired Other / prefer not to answer" at bounding box center [316, 108] width 131 height 20
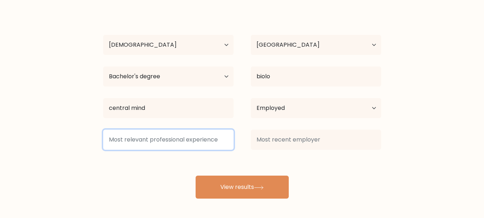
click at [196, 142] on input at bounding box center [168, 139] width 131 height 20
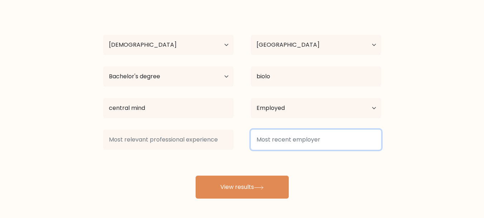
click at [327, 144] on input at bounding box center [316, 139] width 131 height 20
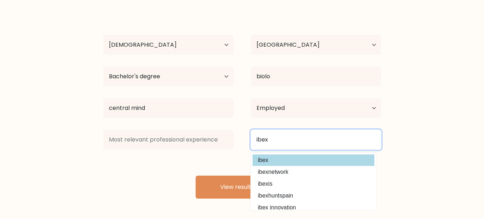
type input "ibex"
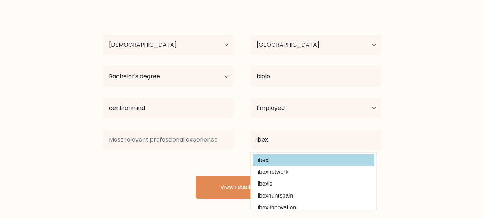
click at [309, 157] on div "Gesel Renegado Age Under 18 years old 18-24 years old 25-34 years old 35-44 yea…" at bounding box center [242, 103] width 287 height 189
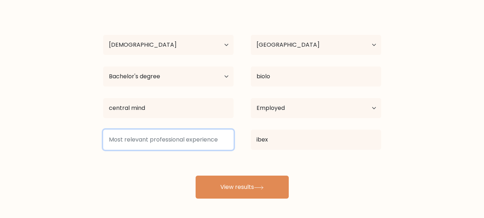
click at [193, 141] on input at bounding box center [168, 139] width 131 height 20
type input "none"
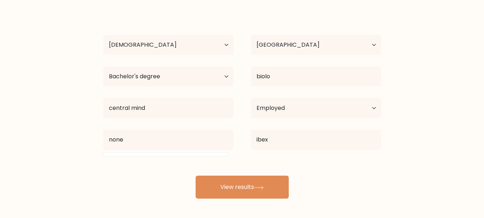
click at [162, 184] on div "Gesel Renegado Age Under 18 years old 18-24 years old 25-34 years old 35-44 yea…" at bounding box center [242, 103] width 287 height 189
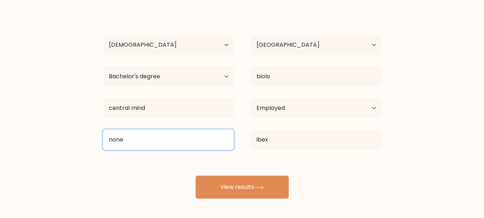
click at [188, 142] on input "none" at bounding box center [168, 139] width 131 height 20
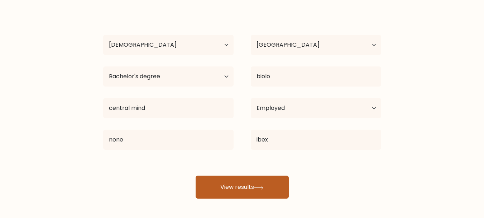
click at [243, 186] on button "View results" at bounding box center [242, 186] width 93 height 23
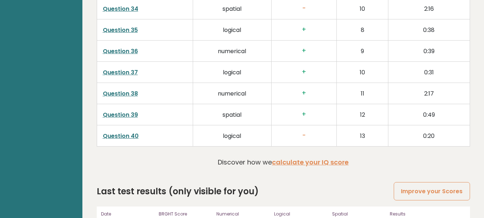
scroll to position [1850, 0]
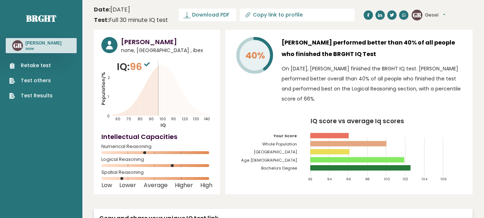
scroll to position [1084, 0]
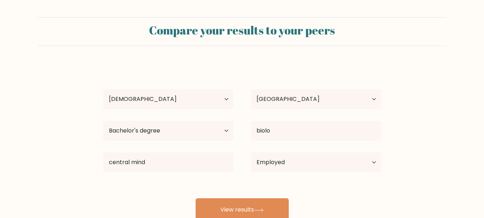
select select "25_34"
select select "PH"
select select "bachelors_degree"
select select "employed"
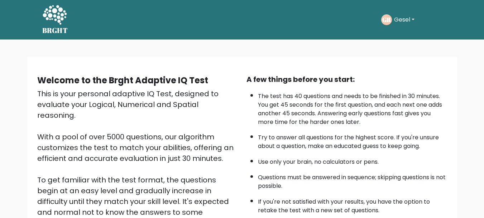
scroll to position [36, 0]
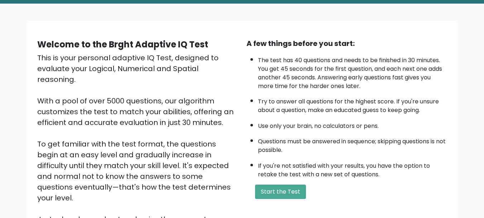
drag, startPoint x: 0, startPoint y: 0, endPoint x: 283, endPoint y: 15, distance: 283.0
click at [283, 15] on div "Welcome to the Brght Adaptive IQ Test This is your personal adaptive IQ Test, d…" at bounding box center [242, 137] width 484 height 267
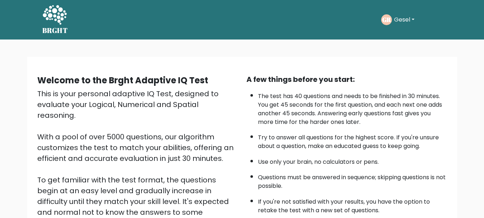
click at [410, 21] on button "Gesel" at bounding box center [404, 19] width 25 height 9
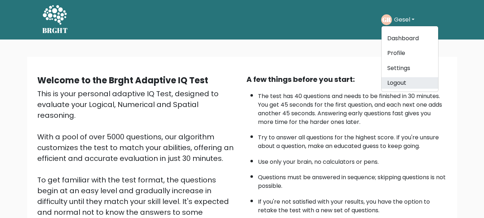
click at [393, 85] on link "Logout" at bounding box center [410, 82] width 57 height 11
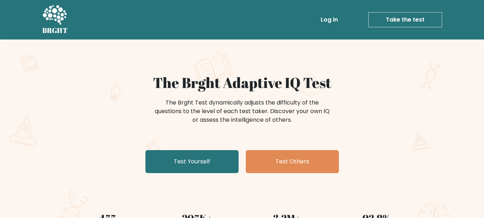
drag, startPoint x: 0, startPoint y: 0, endPoint x: 334, endPoint y: 47, distance: 337.1
click at [334, 47] on div "The Brght Adaptive IQ Test The Brght Test dynamically adjusts the difficulty of…" at bounding box center [242, 150] width 484 height 222
